Goal: Communication & Community: Answer question/provide support

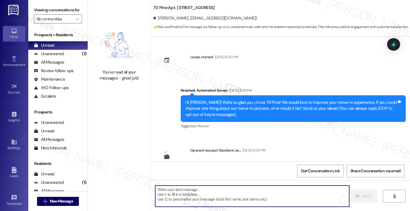
click at [72, 64] on div "All Messages (undefined)" at bounding box center [57, 62] width 59 height 8
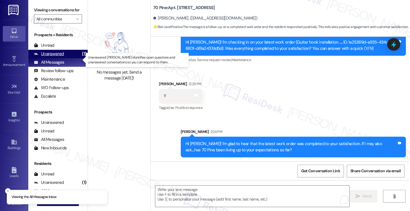
click at [69, 58] on div "Unanswered (1)" at bounding box center [57, 54] width 59 height 8
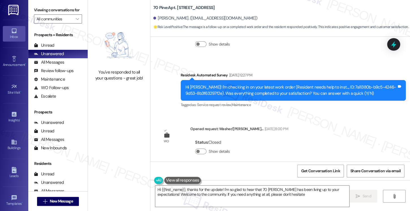
scroll to position [235, 0]
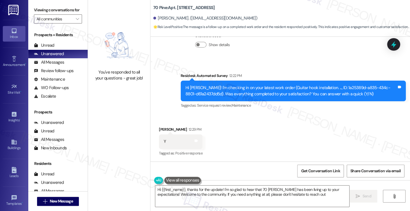
type textarea "Hi {{first_name}}, thanks for the update! I'm so glad to hear that 70 [PERSON_N…"
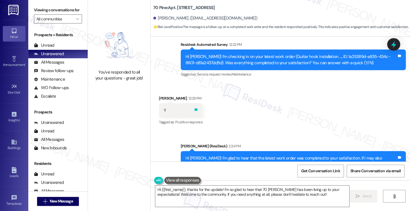
scroll to position [289, 0]
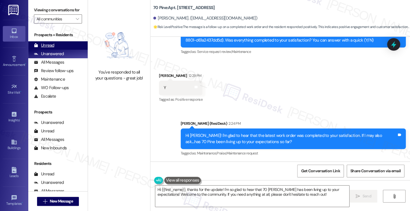
click at [52, 50] on div "Unread (0)" at bounding box center [57, 45] width 59 height 8
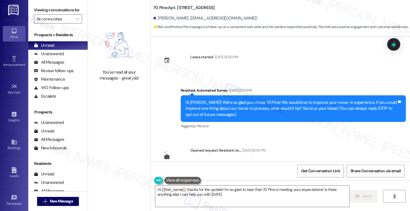
type textarea "Hi {{first_name}}, thanks for the update! I'm so glad to hear that 70 Pine is m…"
